Goal: Contribute content: Contribute content

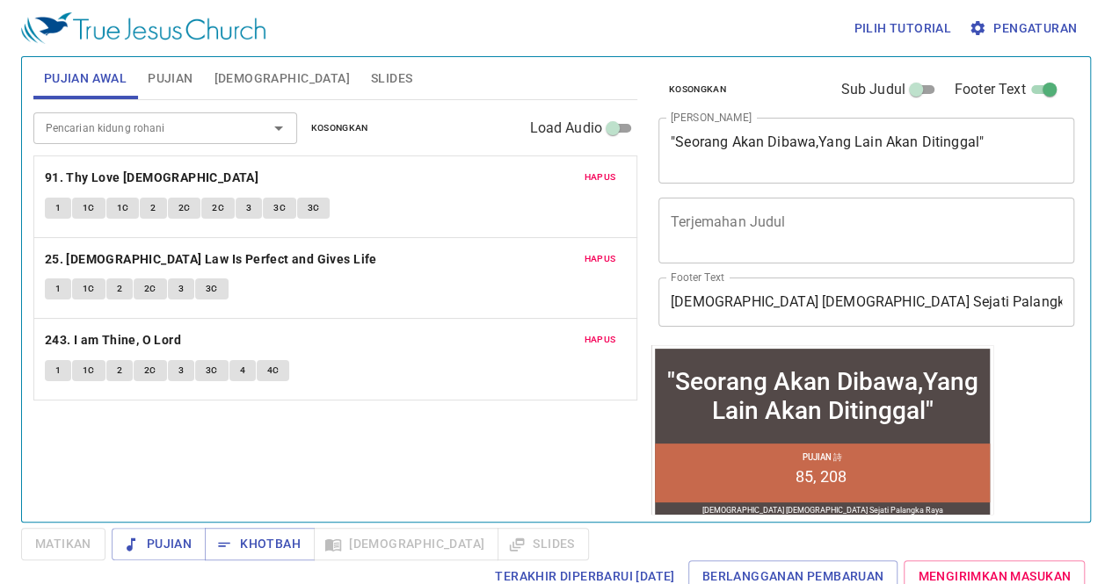
click at [605, 188] on div "Hapus 91. Thy Love [DEMOGRAPHIC_DATA] 1 1C 1C 2 2C 2C 3 3C 3C" at bounding box center [335, 196] width 602 height 81
click at [601, 178] on span "Hapus" at bounding box center [600, 178] width 32 height 16
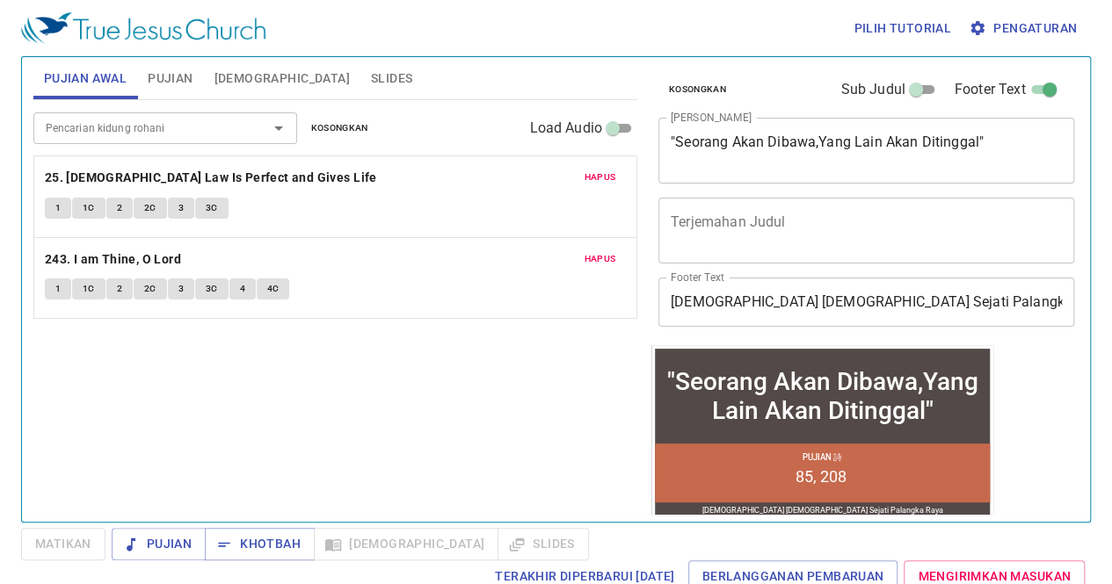
click at [601, 178] on span "Hapus" at bounding box center [600, 178] width 32 height 16
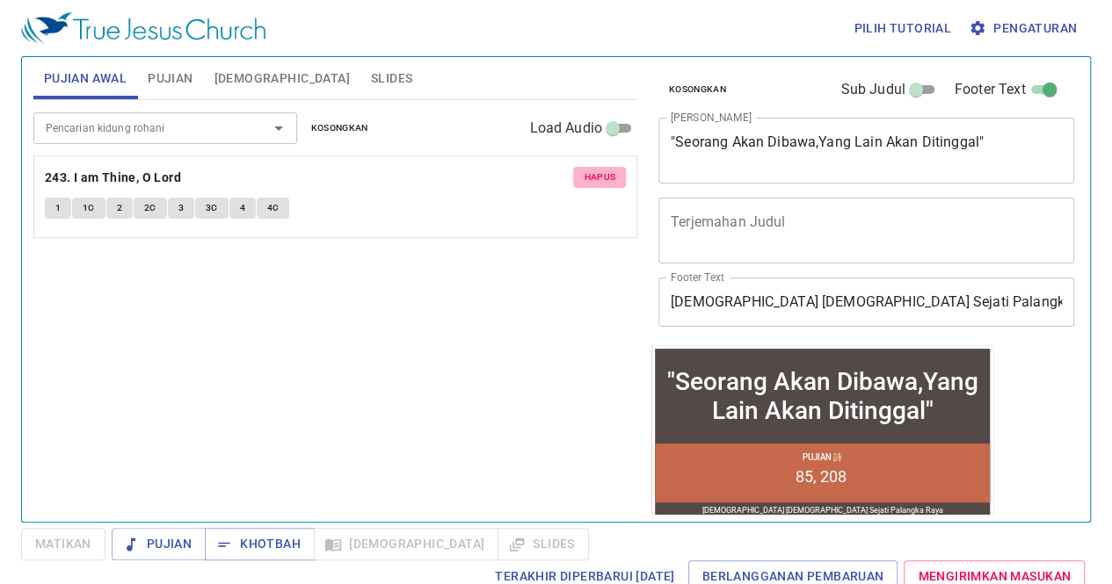
click at [601, 178] on span "Hapus" at bounding box center [600, 178] width 32 height 16
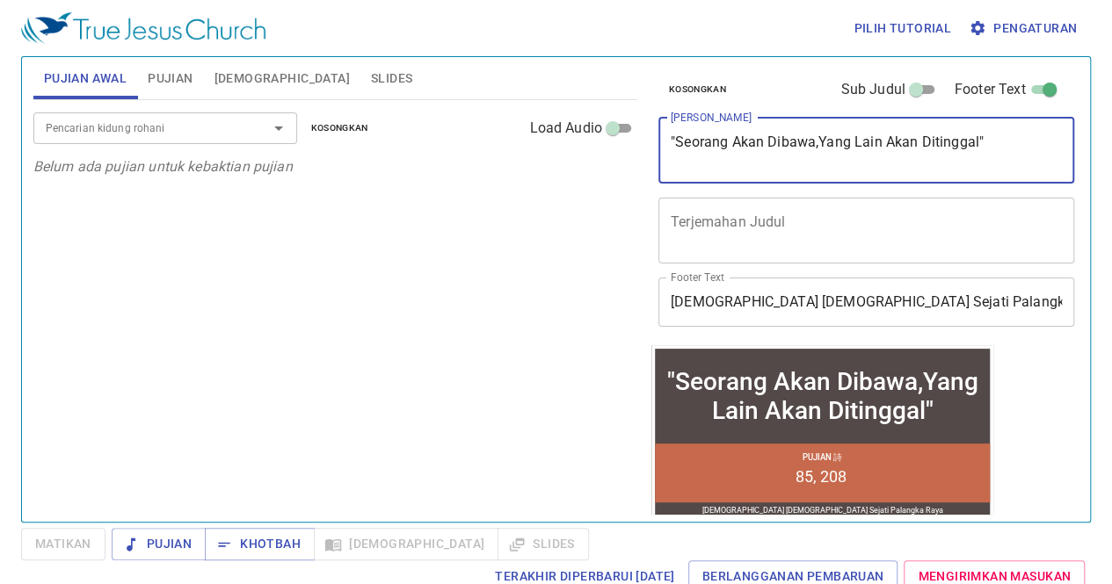
click at [983, 136] on textarea ""Seorang Akan Dibawa,Yang Lain Akan Ditinggal"" at bounding box center [866, 150] width 391 height 33
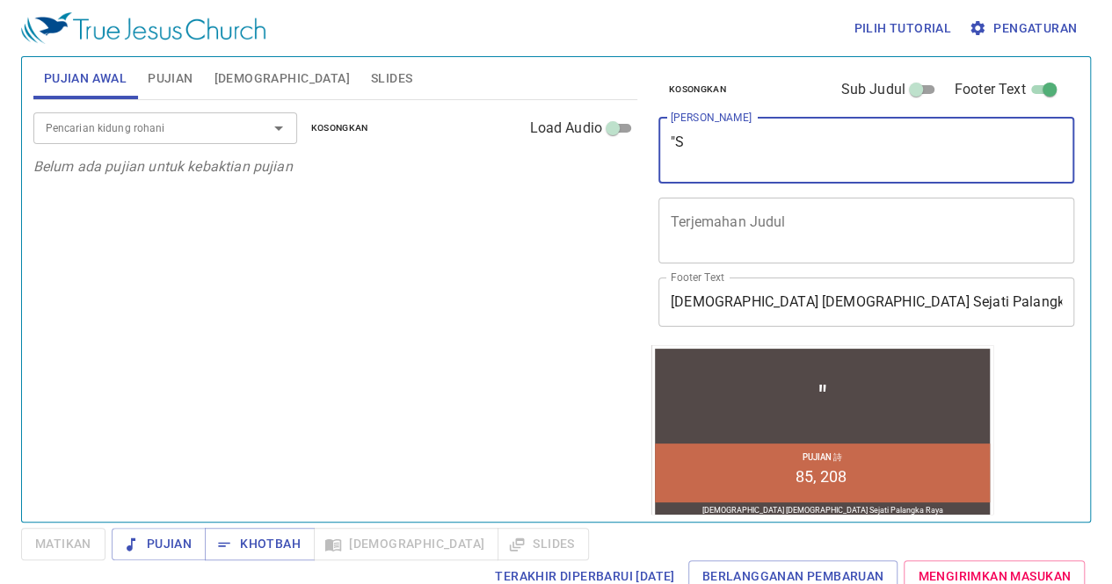
type textarea """
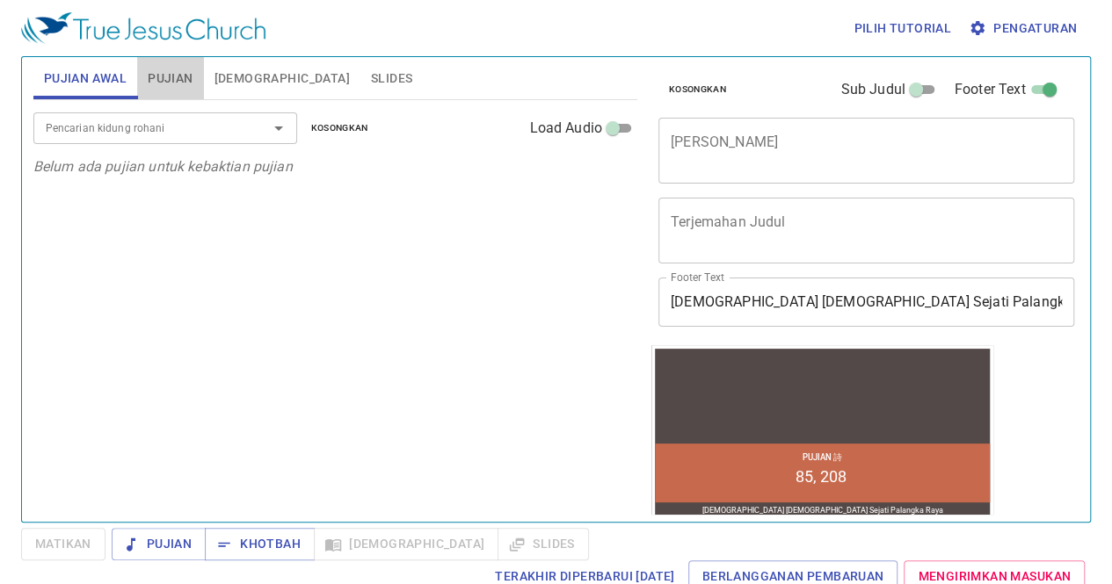
click at [164, 73] on span "Pujian" at bounding box center [170, 79] width 45 height 22
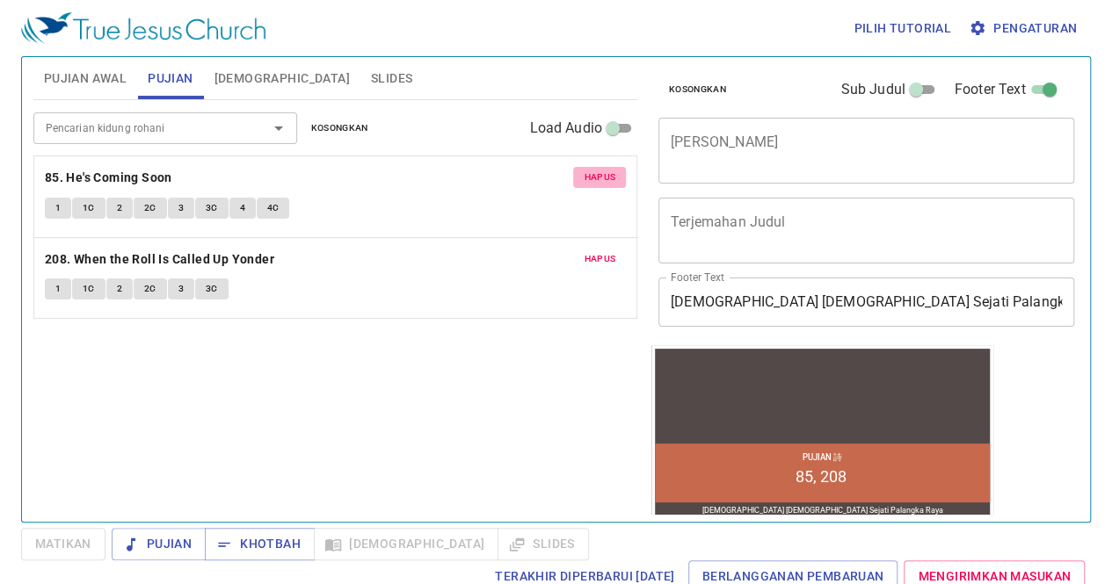
click at [597, 178] on span "Hapus" at bounding box center [600, 178] width 32 height 16
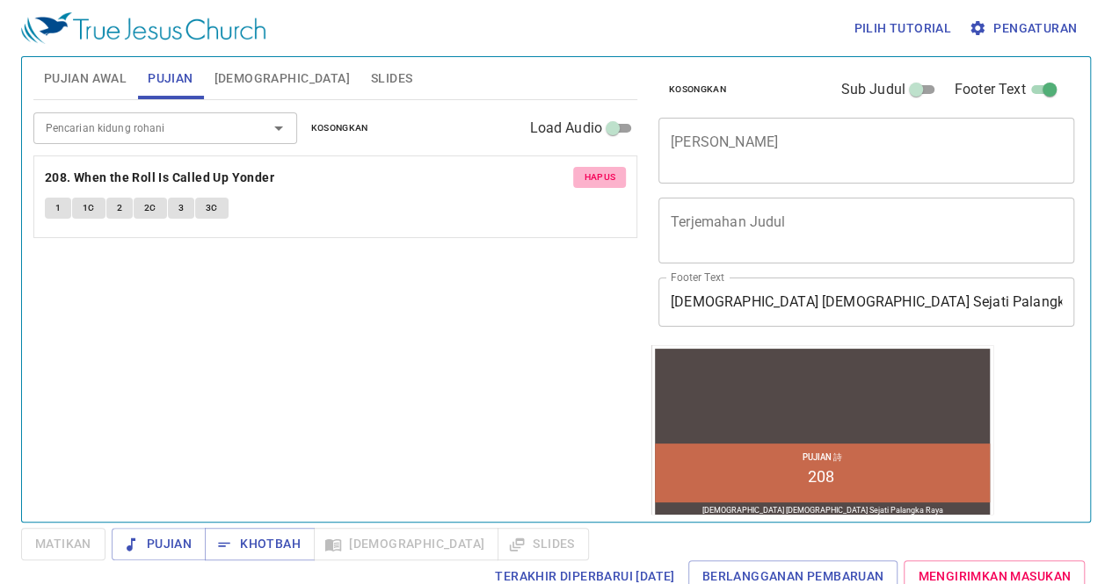
click at [597, 178] on span "Hapus" at bounding box center [600, 178] width 32 height 16
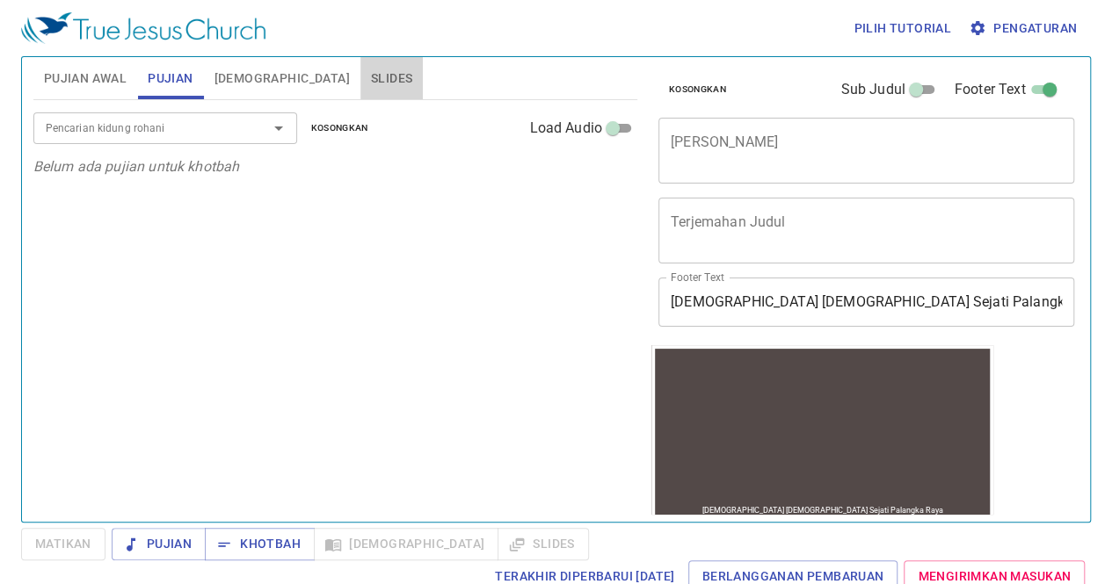
click at [371, 73] on span "Slides" at bounding box center [391, 79] width 41 height 22
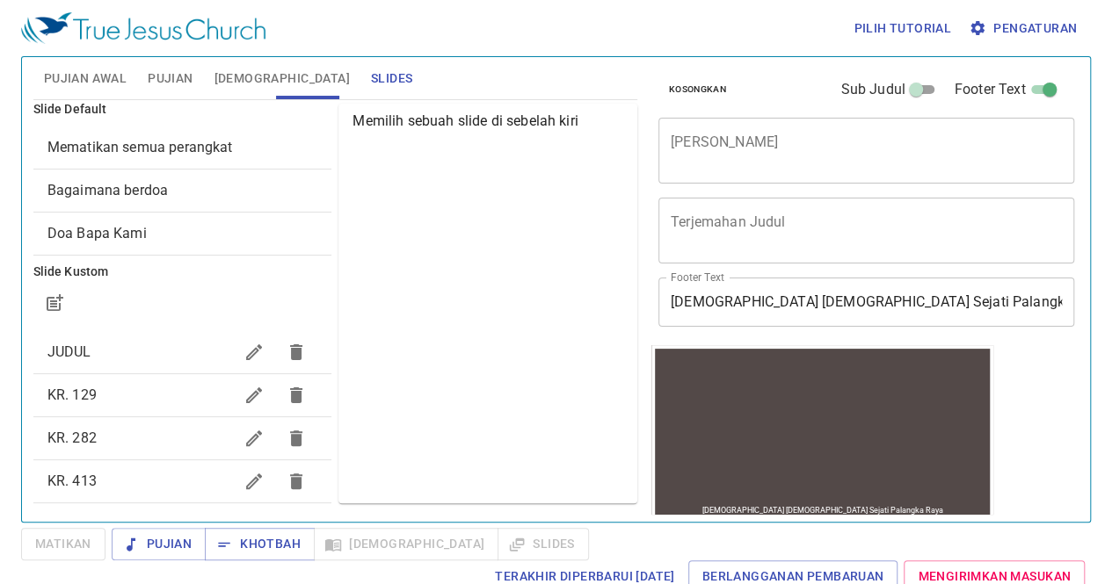
scroll to position [9, 0]
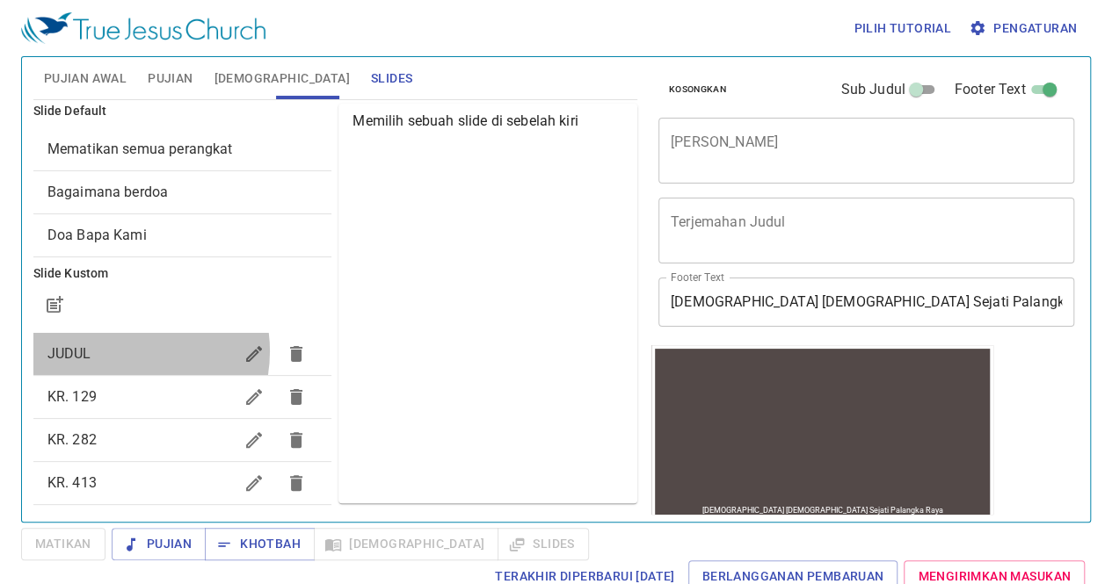
click at [120, 351] on span "JUDUL" at bounding box center [140, 354] width 186 height 21
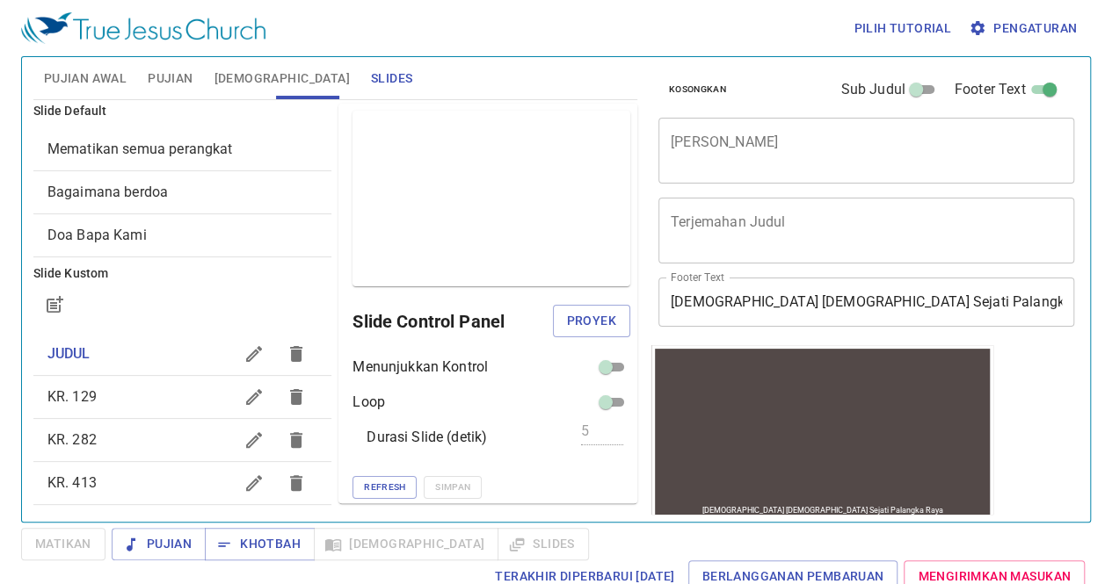
click at [145, 406] on span "KR. 129" at bounding box center [140, 397] width 186 height 21
click at [243, 395] on icon "button" at bounding box center [253, 397] width 21 height 21
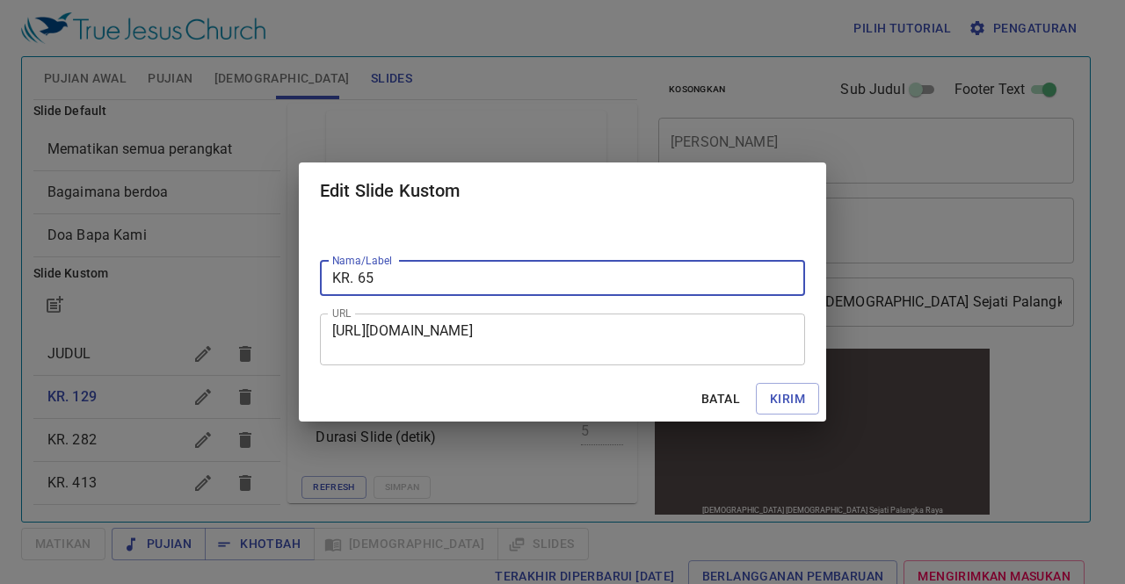
type input "KR. 65"
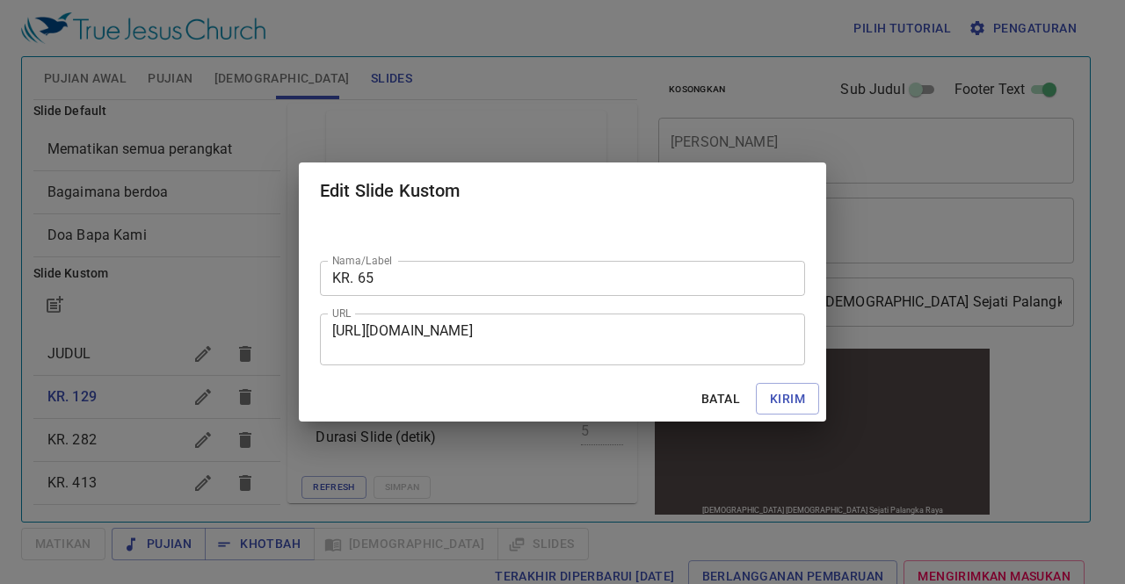
drag, startPoint x: 330, startPoint y: 330, endPoint x: 610, endPoint y: 364, distance: 282.3
click at [610, 364] on div "[URL][DOMAIN_NAME] URL" at bounding box center [562, 340] width 485 height 52
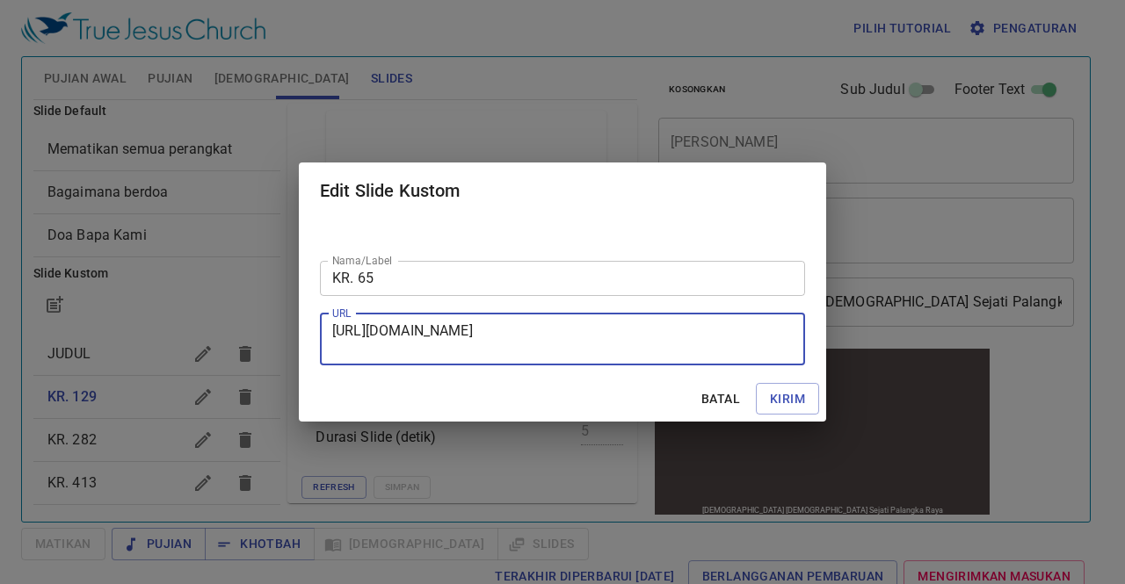
click at [334, 327] on textarea "[URL][DOMAIN_NAME]" at bounding box center [562, 339] width 460 height 33
drag, startPoint x: 335, startPoint y: 333, endPoint x: 571, endPoint y: 373, distance: 239.8
click at [571, 373] on div "Nama/Label KR. 65 Nama/Label URL [URL][DOMAIN_NAME] URL" at bounding box center [562, 297] width 527 height 157
paste textarea "[URL][DOMAIN_NAME]"
type textarea "[URL][DOMAIN_NAME]"
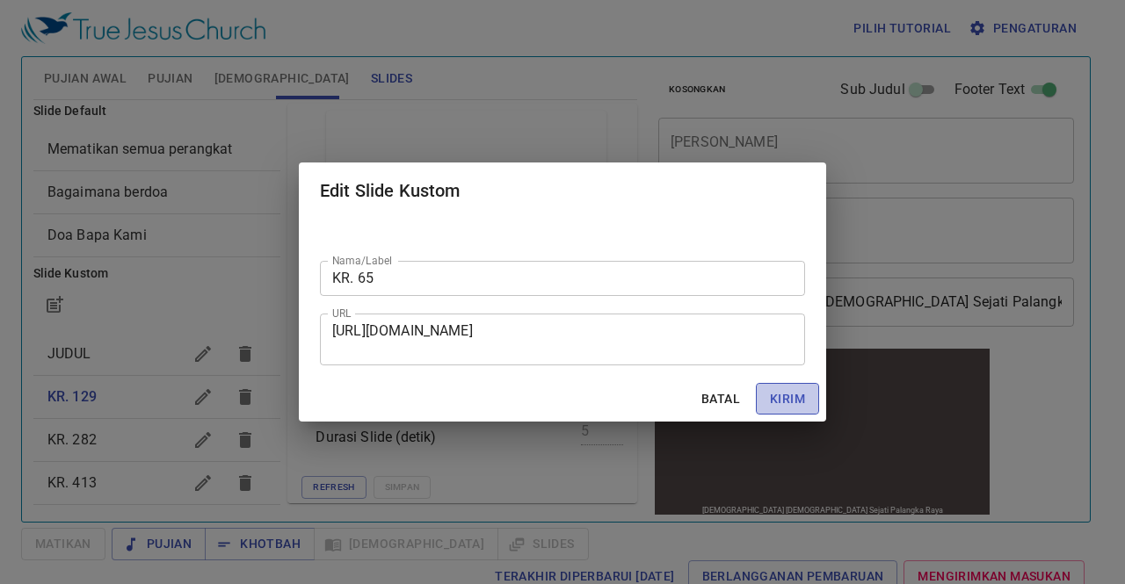
click at [779, 388] on span "Kirim" at bounding box center [787, 399] width 35 height 22
checkbox input "true"
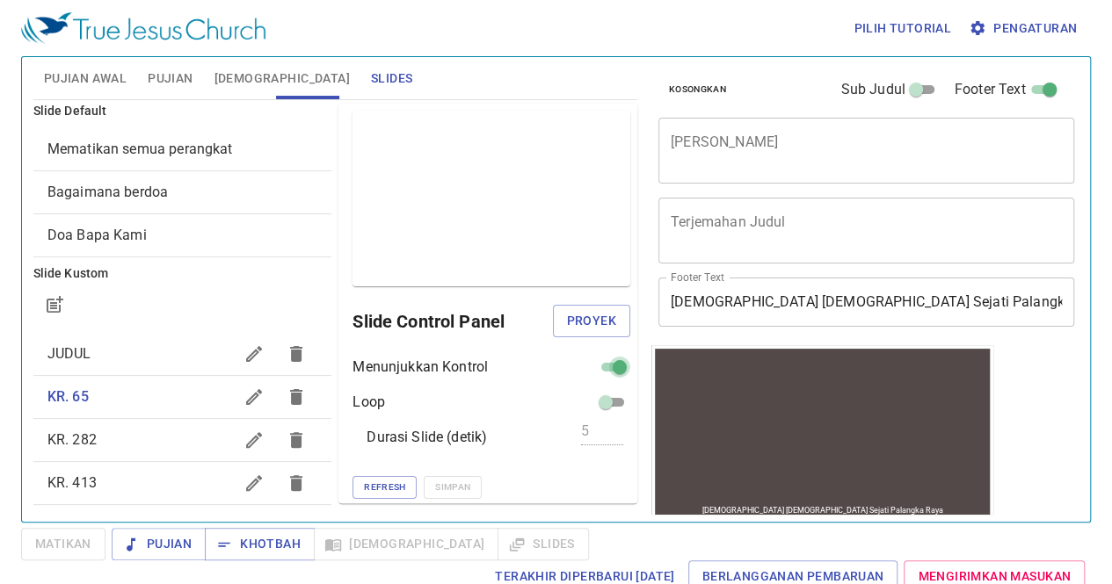
click at [596, 365] on input "checkbox" at bounding box center [619, 370] width 63 height 21
checkbox input "false"
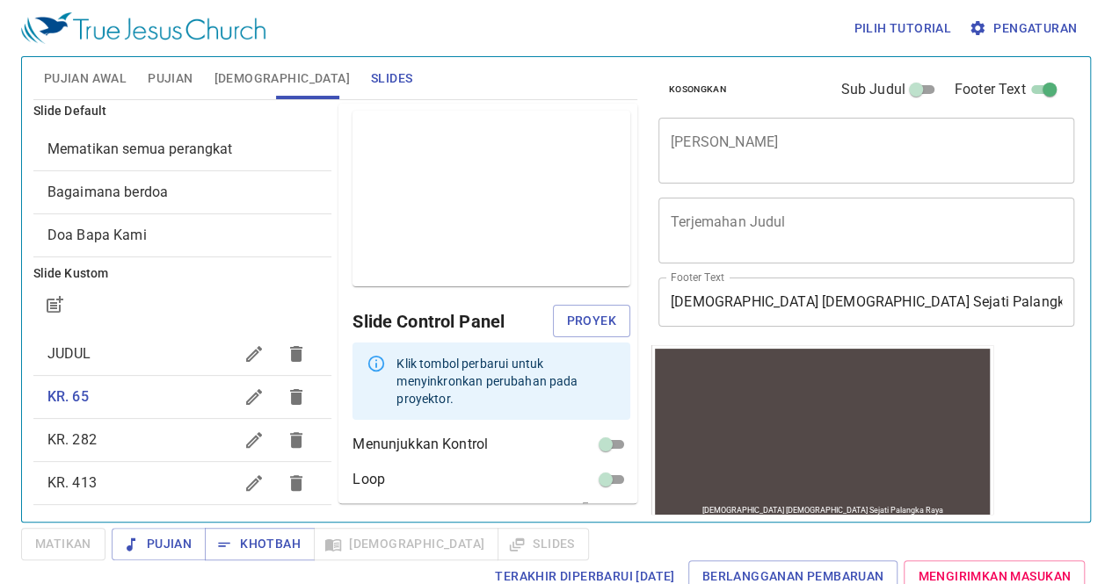
scroll to position [61, 0]
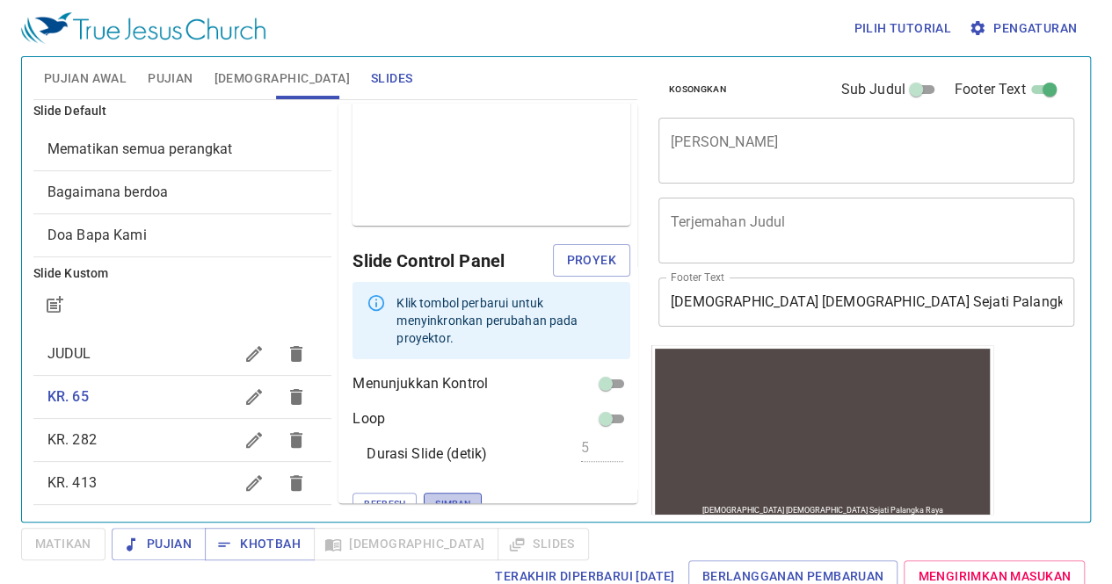
click at [435, 497] on span "Simpan" at bounding box center [452, 505] width 35 height 16
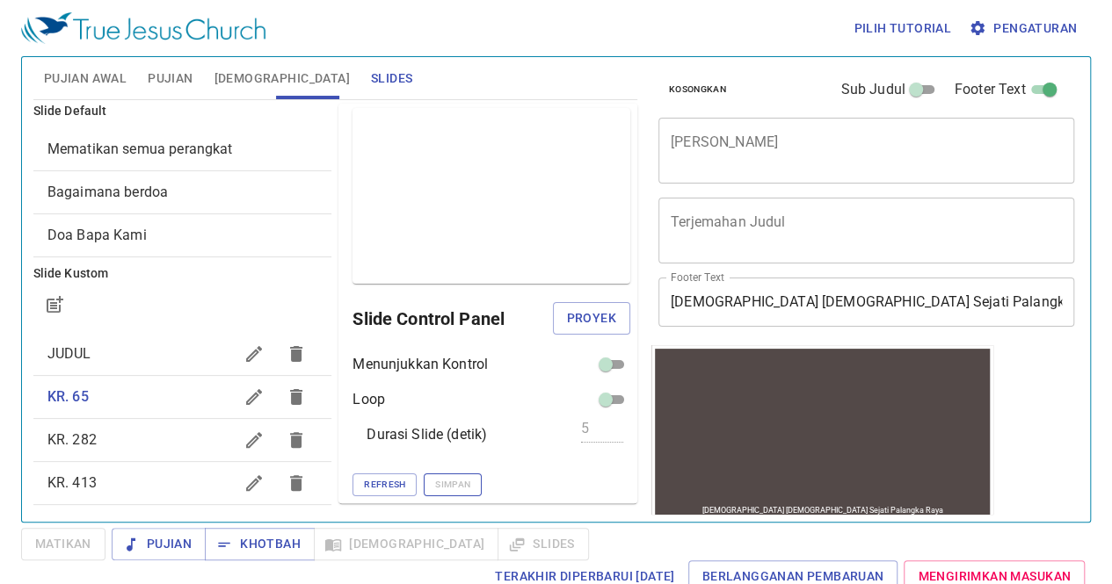
scroll to position [1, 0]
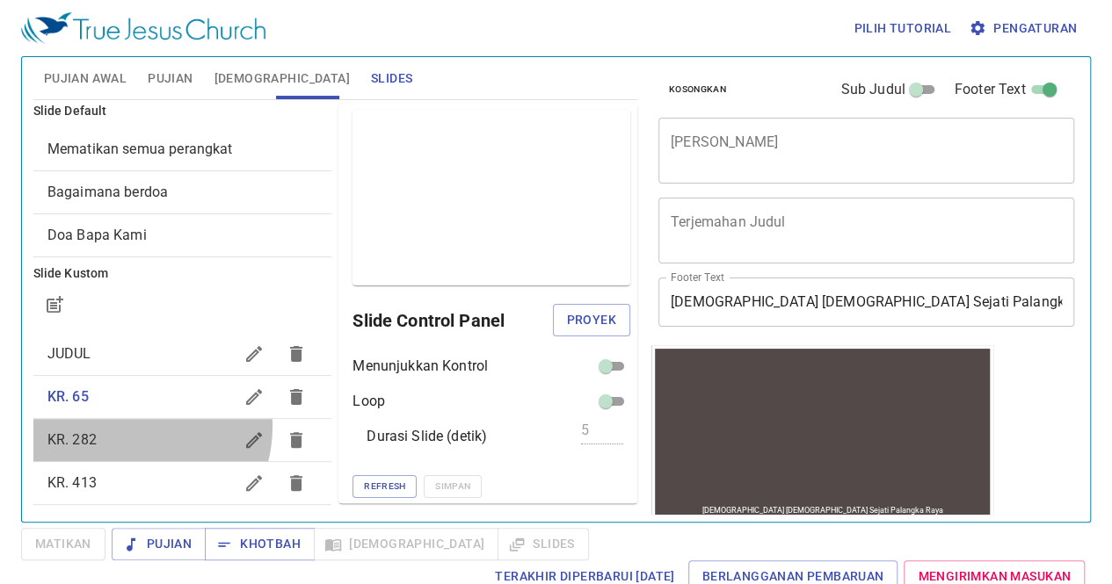
click at [125, 425] on div "KR. 282" at bounding box center [182, 440] width 299 height 42
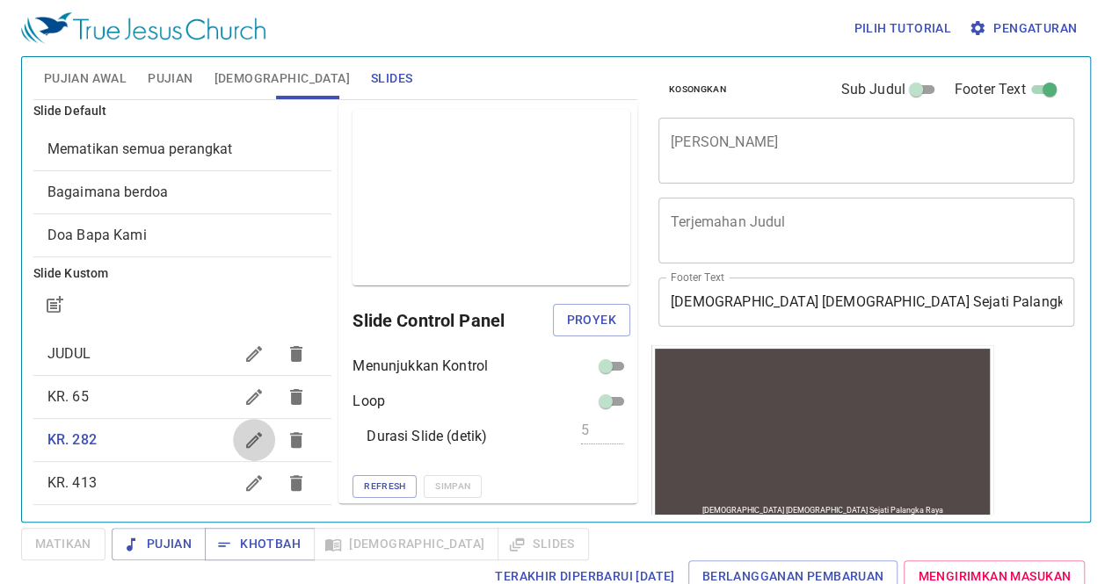
click at [243, 433] on icon "button" at bounding box center [253, 440] width 21 height 21
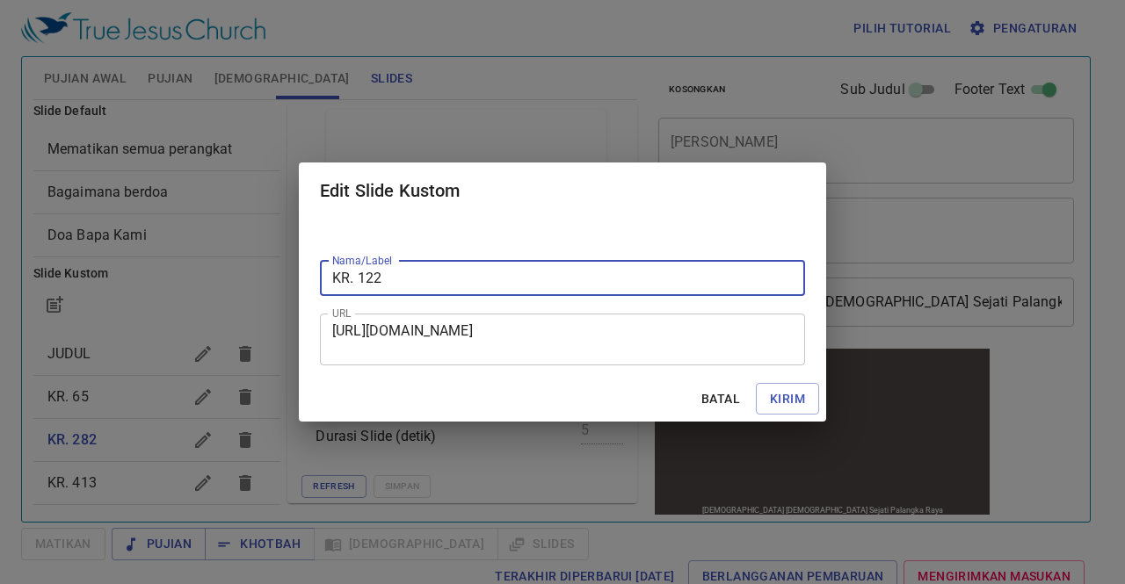
type input "KR. 122"
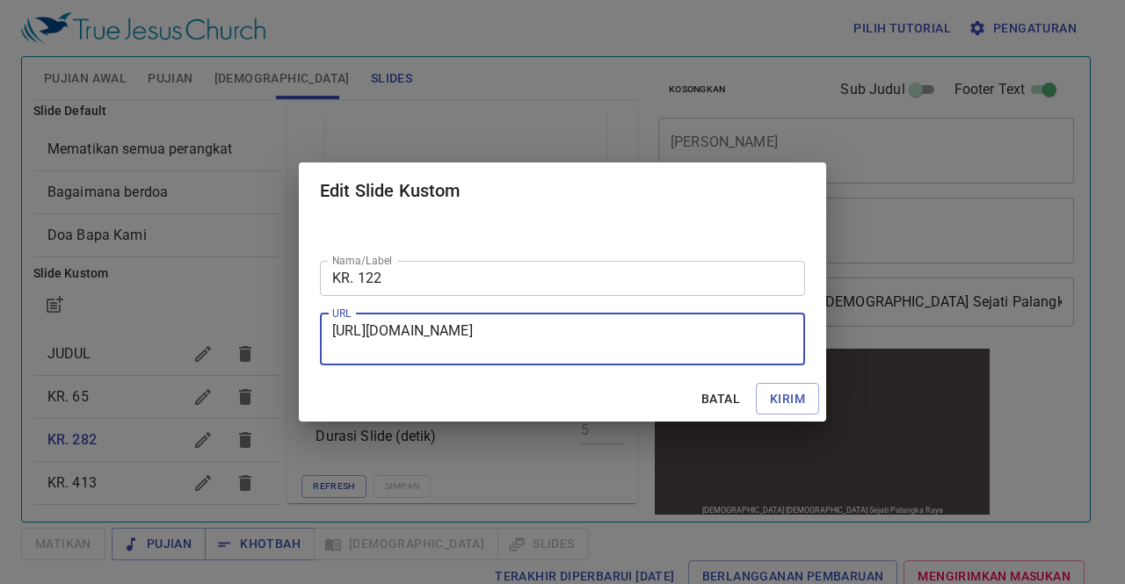
drag, startPoint x: 332, startPoint y: 331, endPoint x: 665, endPoint y: 350, distance: 333.6
click at [665, 350] on textarea "[URL][DOMAIN_NAME]" at bounding box center [562, 339] width 460 height 33
paste textarea "[URL][DOMAIN_NAME]"
type textarea "[URL][DOMAIN_NAME]"
click at [802, 400] on span "Kirim" at bounding box center [787, 399] width 35 height 22
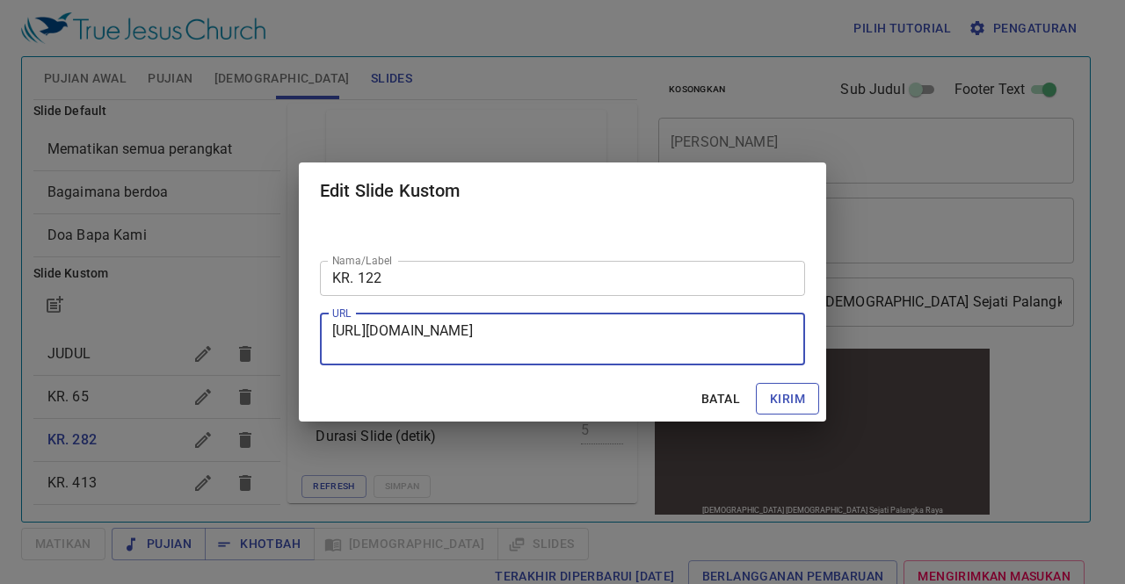
checkbox input "true"
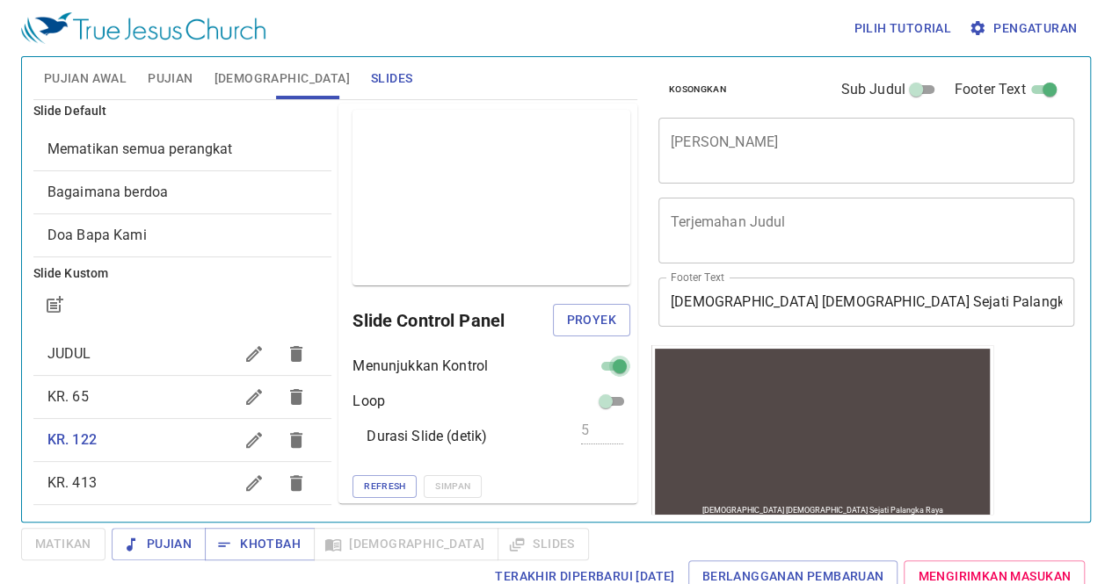
click at [603, 359] on input "checkbox" at bounding box center [619, 369] width 63 height 21
checkbox input "false"
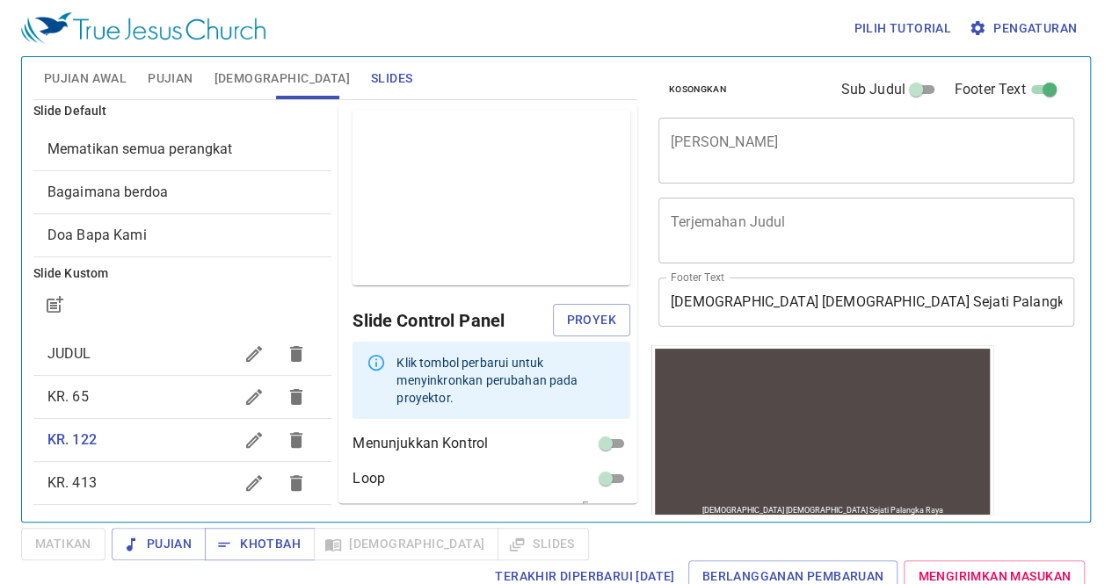
scroll to position [61, 0]
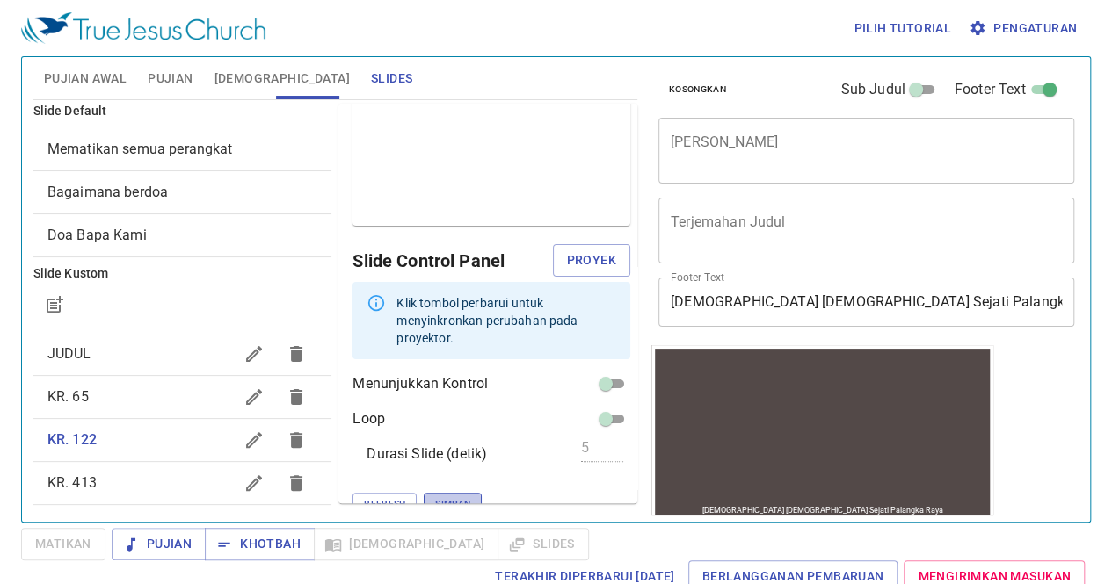
click at [435, 497] on span "Simpan" at bounding box center [452, 505] width 35 height 16
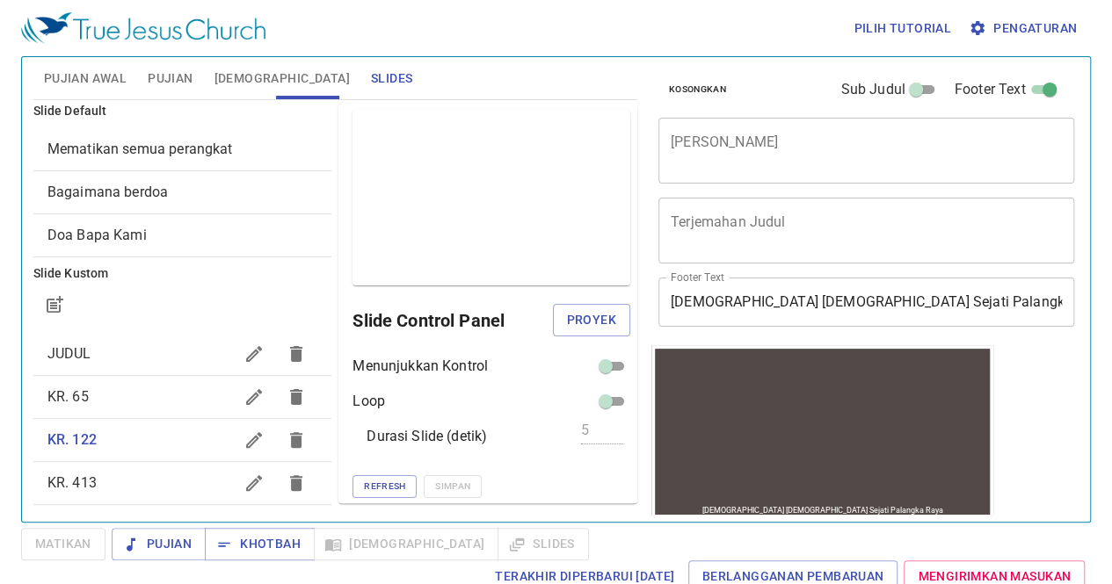
scroll to position [132, 0]
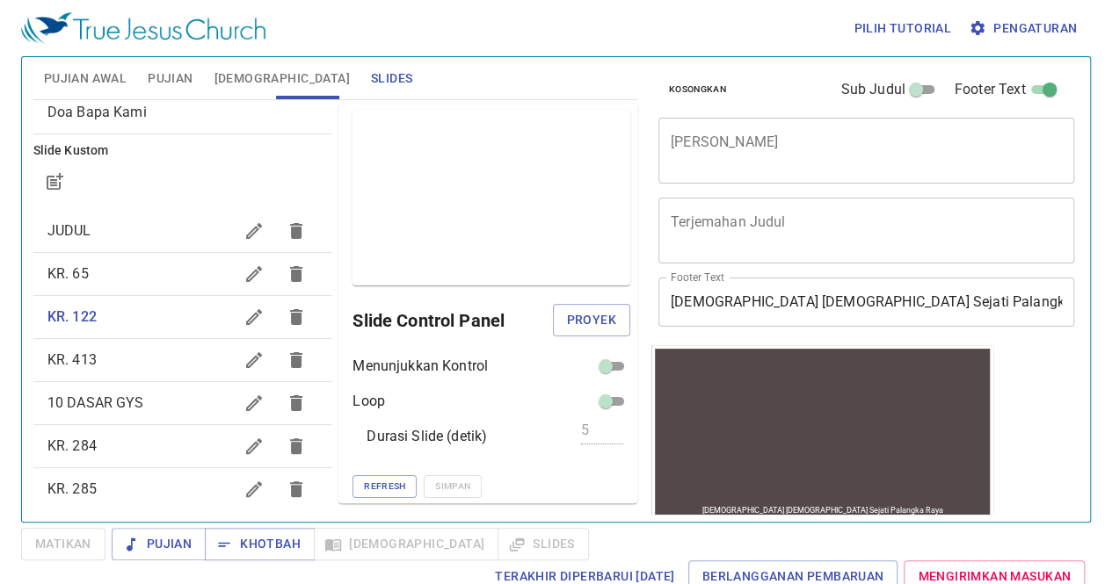
click at [121, 351] on span "KR. 413" at bounding box center [140, 360] width 186 height 21
click at [243, 364] on icon "button" at bounding box center [253, 360] width 21 height 21
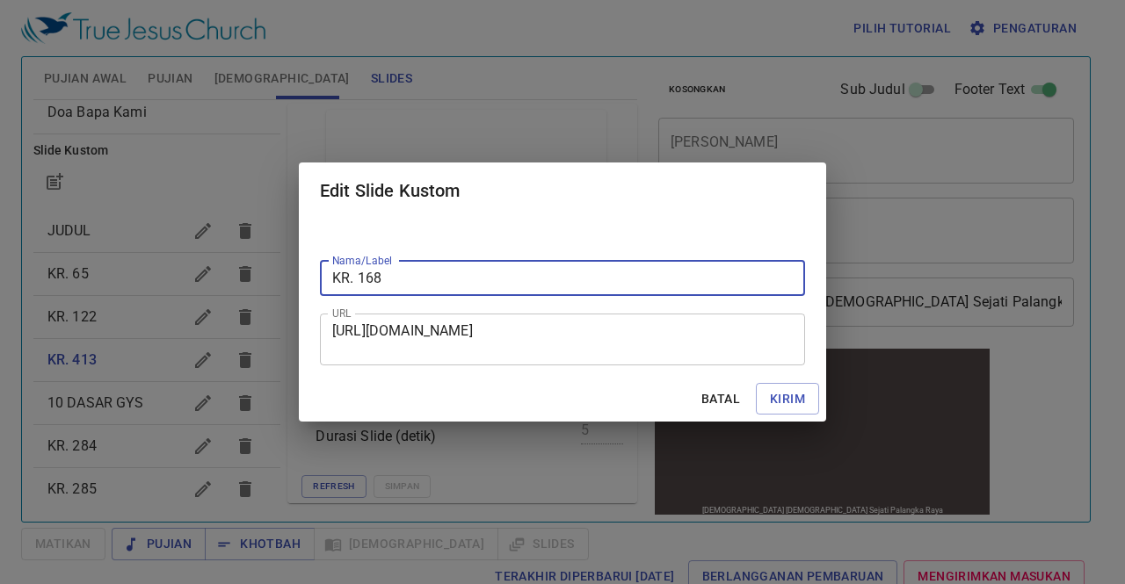
type input "KR. 168"
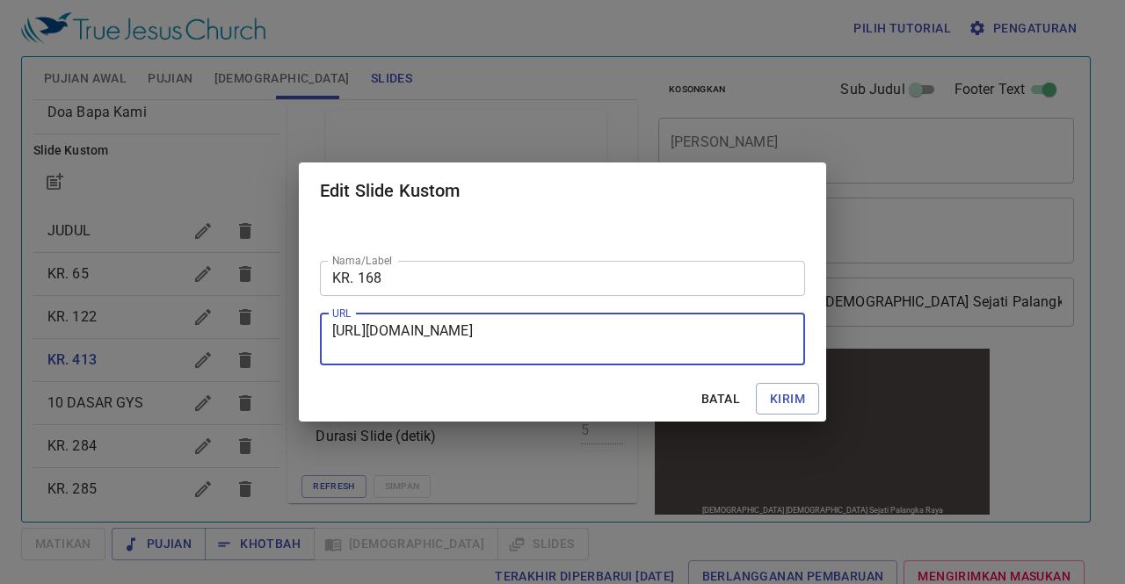
drag, startPoint x: 334, startPoint y: 330, endPoint x: 605, endPoint y: 357, distance: 272.8
click at [605, 357] on div "[URL][DOMAIN_NAME] URL" at bounding box center [562, 340] width 485 height 52
paste textarea "[URL][DOMAIN_NAME]"
type textarea "[URL][DOMAIN_NAME]"
click at [779, 394] on span "Kirim" at bounding box center [787, 399] width 35 height 22
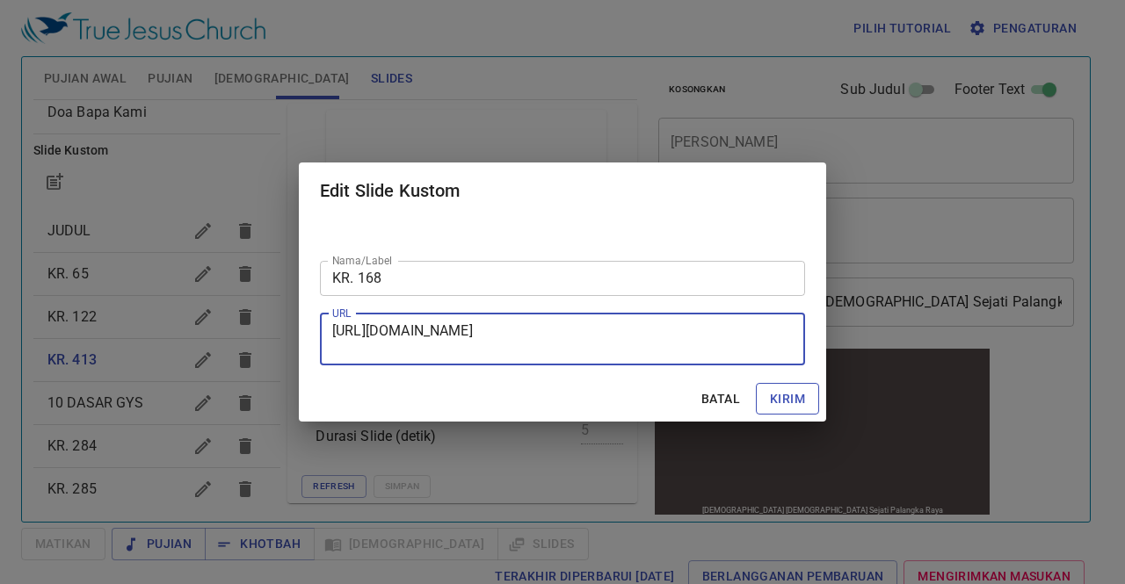
checkbox input "true"
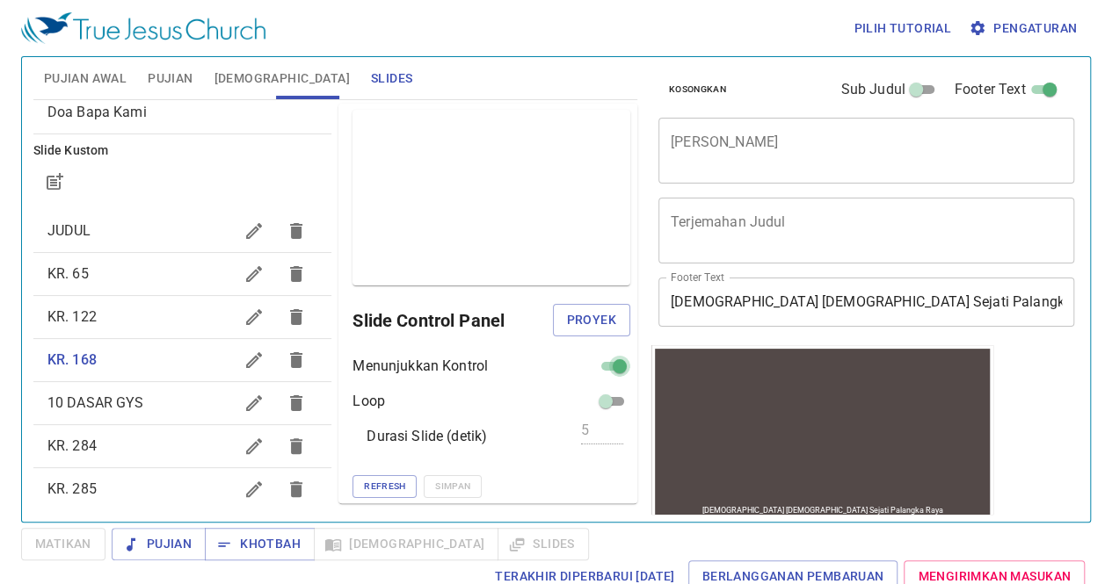
click at [595, 367] on input "checkbox" at bounding box center [619, 369] width 63 height 21
checkbox input "false"
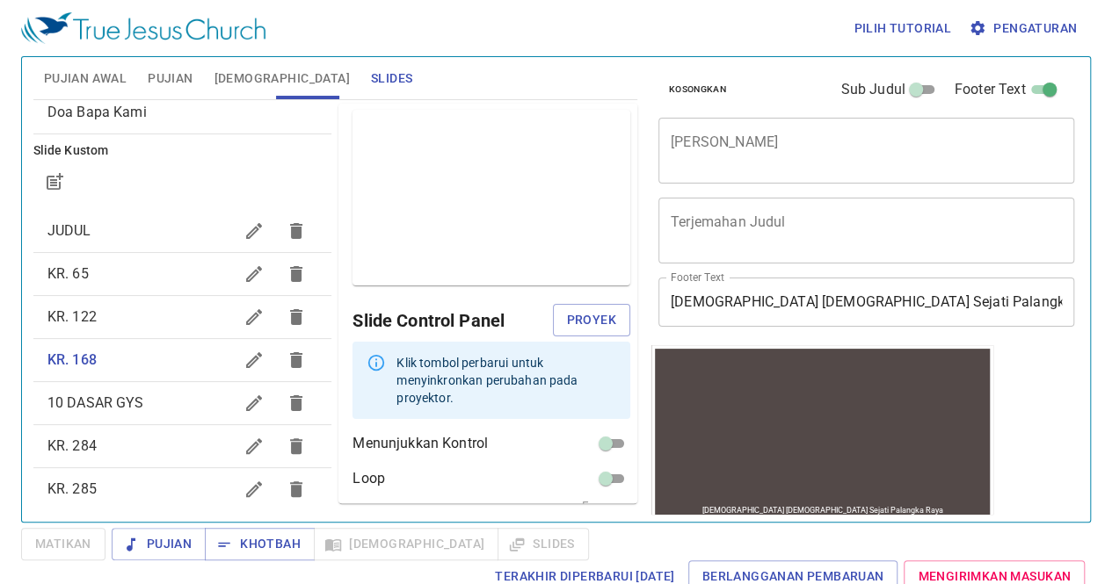
scroll to position [61, 0]
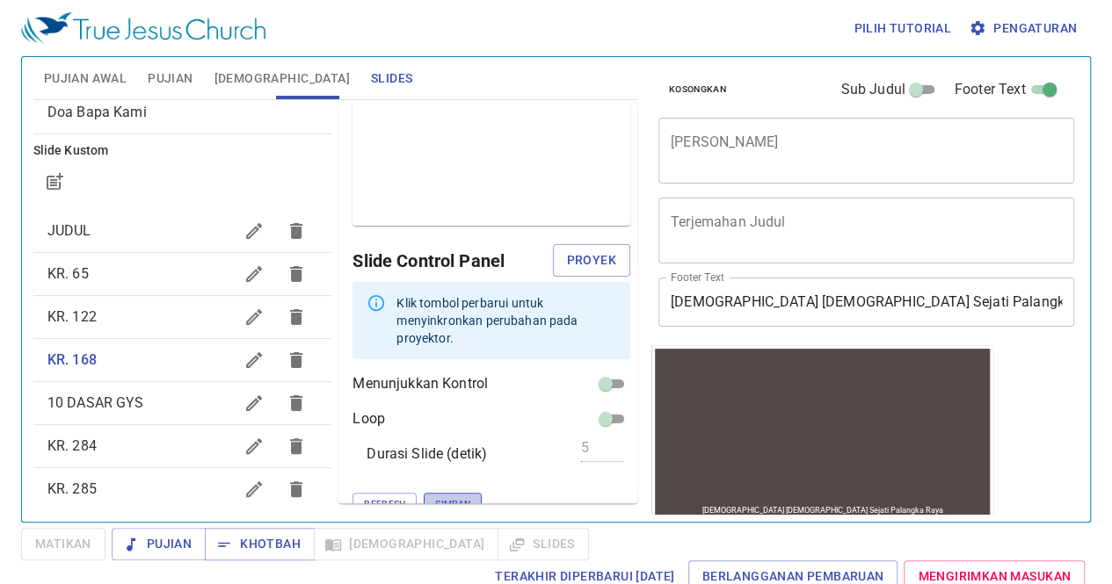
click at [435, 497] on span "Simpan" at bounding box center [452, 505] width 35 height 16
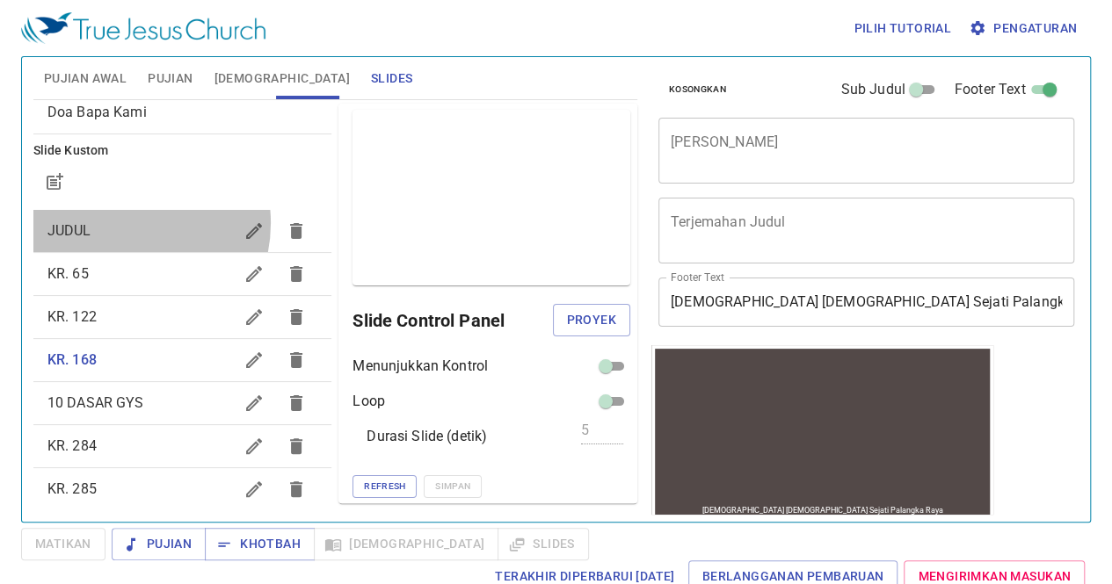
click at [120, 222] on span "JUDUL" at bounding box center [140, 231] width 186 height 21
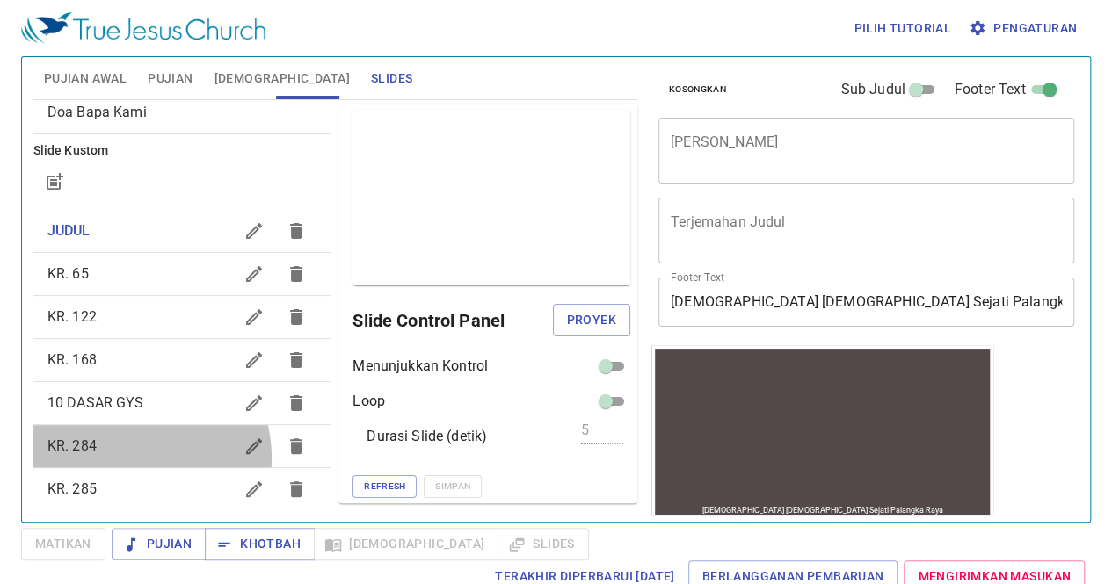
click at [117, 458] on div "KR. 284" at bounding box center [182, 446] width 299 height 42
